Goal: Check status: Check status

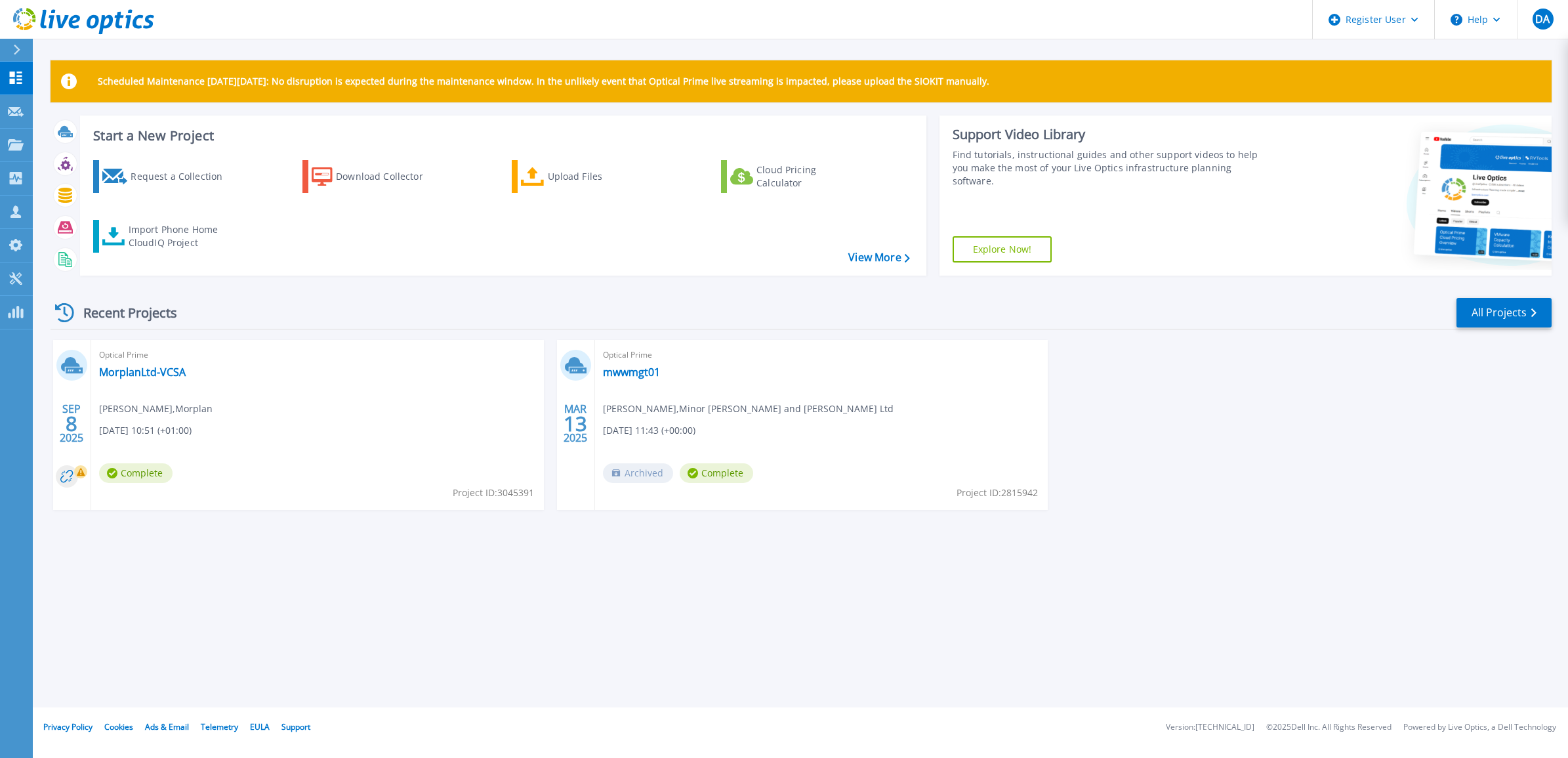
click at [153, 474] on span "Complete" at bounding box center [136, 473] width 73 height 20
click at [143, 364] on div "Optical Prime MorplanLtd-VCSA [PERSON_NAME] , Morplan [DATE] 10:51 (+01:00) Com…" at bounding box center [317, 424] width 453 height 170
click at [142, 374] on link "MorplanLtd-VCSA" at bounding box center [142, 372] width 87 height 13
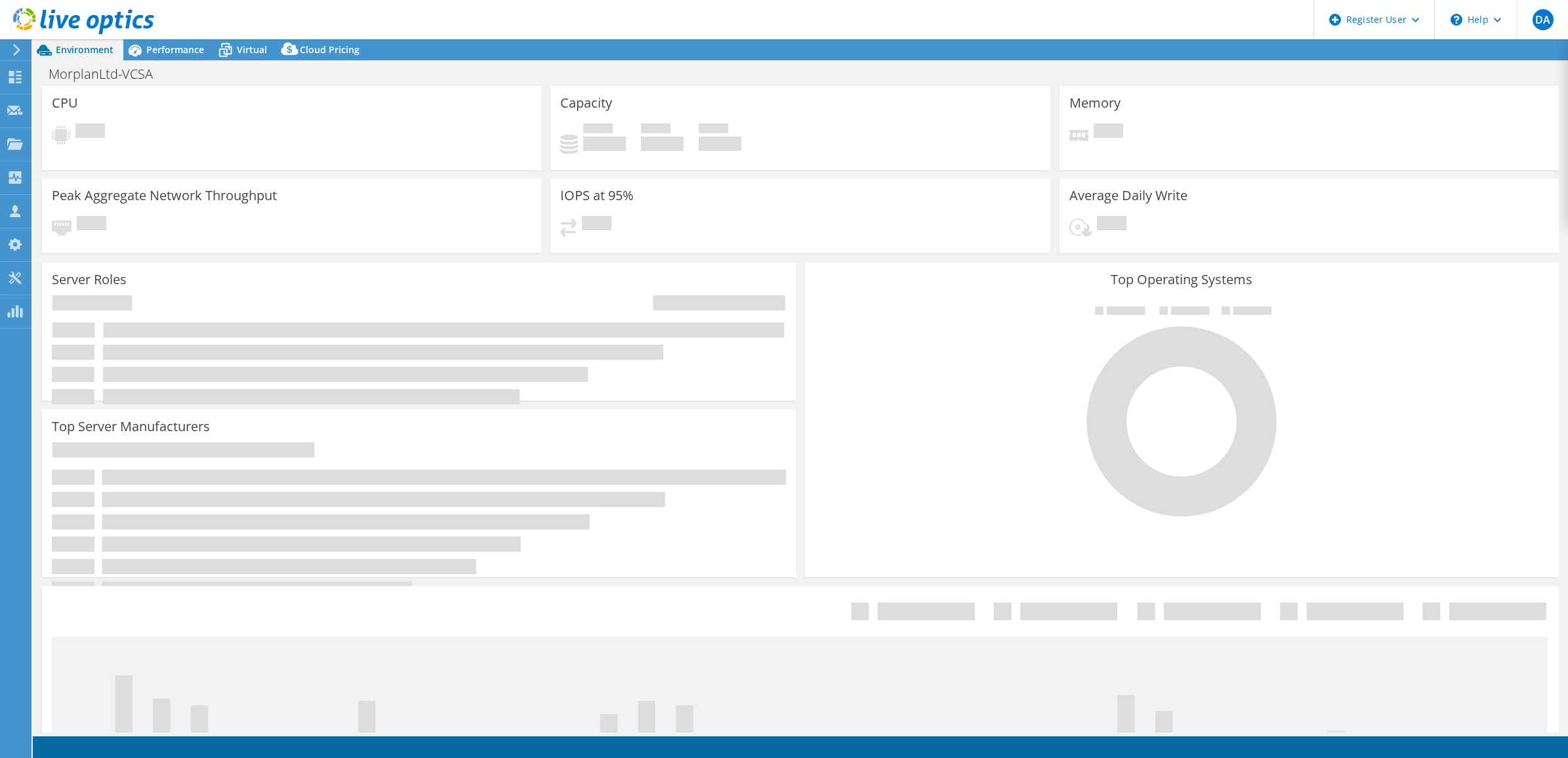
select select "USD"
select select "EULondon"
select select "GBP"
